Goal: Browse casually

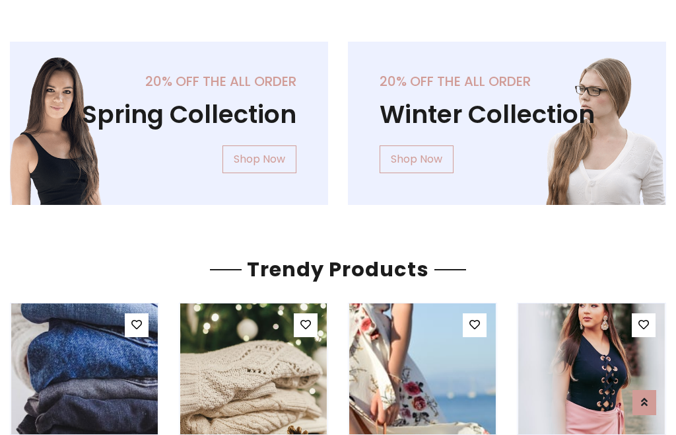
scroll to position [1076, 0]
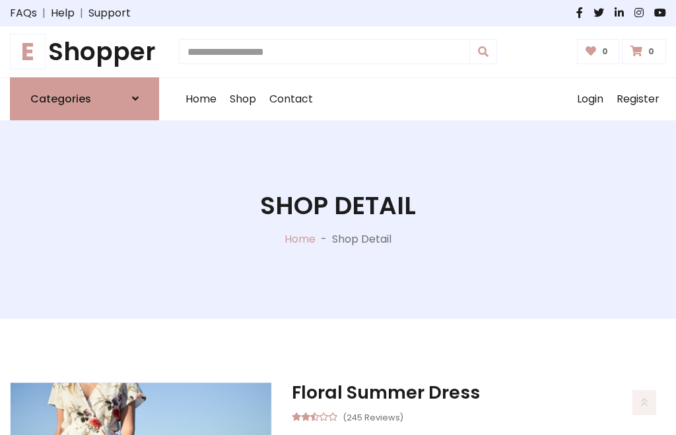
click at [85, 52] on h1 "E Shopper" at bounding box center [84, 52] width 149 height 30
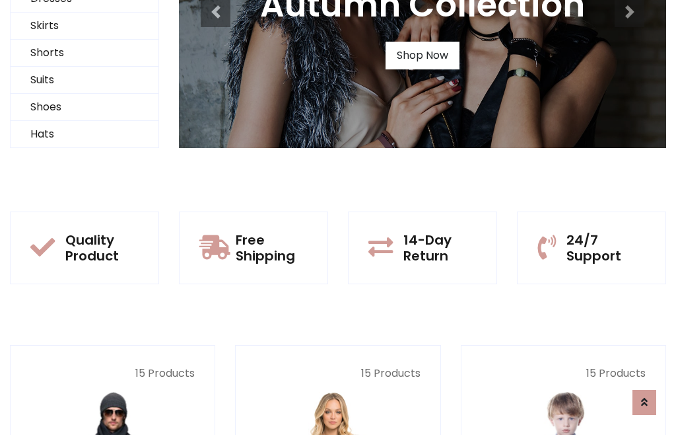
scroll to position [127, 0]
